Goal: Transaction & Acquisition: Purchase product/service

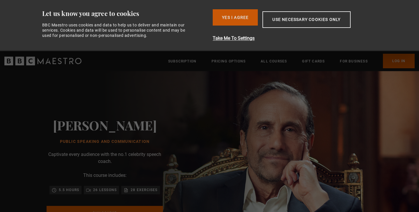
click at [244, 19] on button "Yes I Agree" at bounding box center [235, 17] width 45 height 16
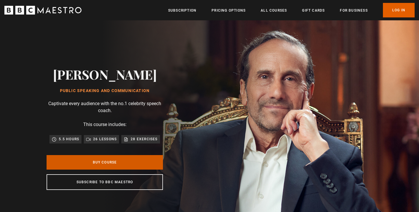
click at [115, 164] on link "Buy Course" at bounding box center [105, 162] width 116 height 15
